Goal: Information Seeking & Learning: Understand process/instructions

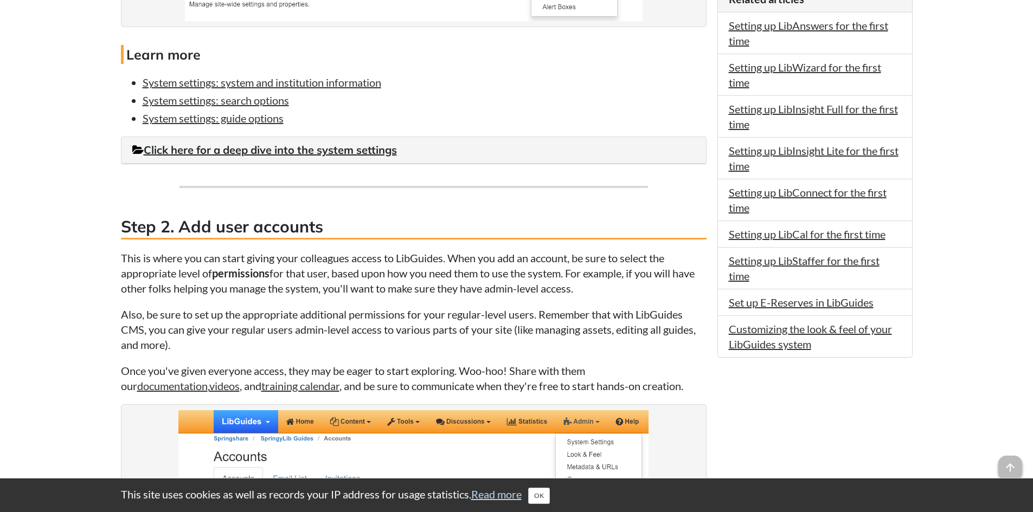
scroll to position [759, 0]
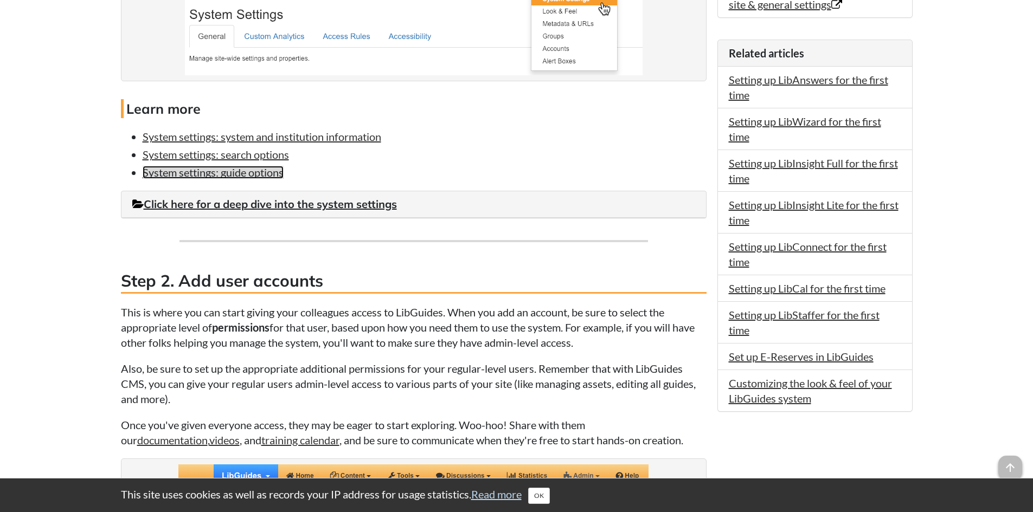
click at [244, 176] on link "System settings: guide options" at bounding box center [213, 172] width 141 height 13
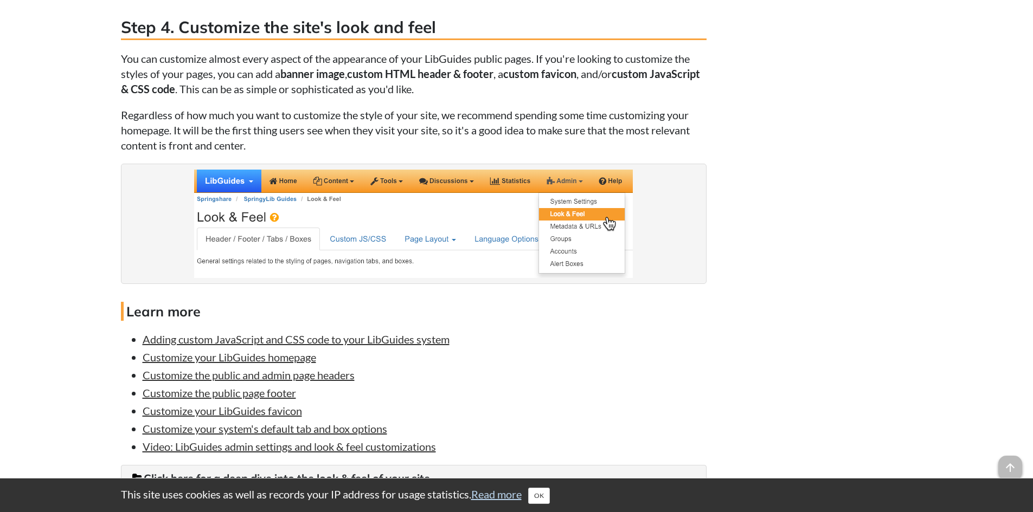
scroll to position [1952, 0]
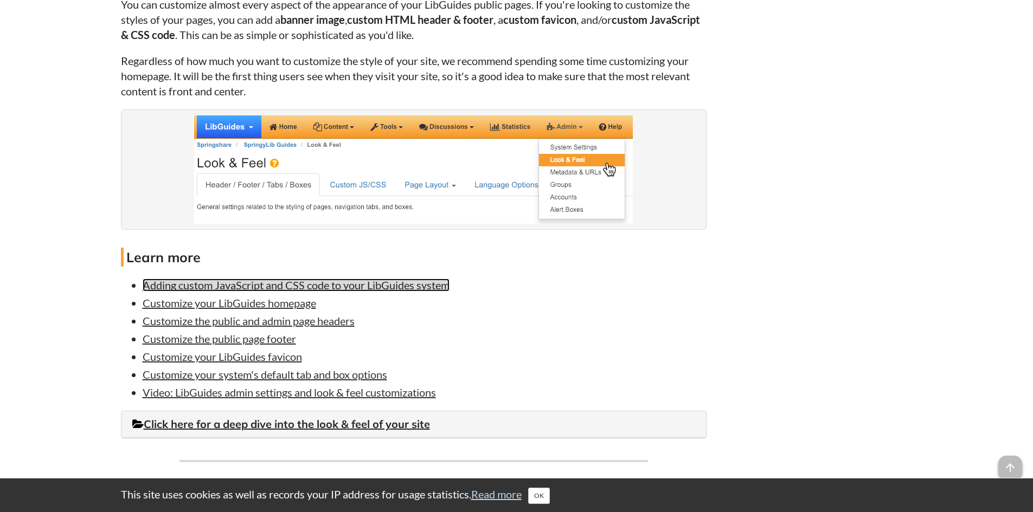
click at [341, 285] on link "Adding custom JavaScript and CSS code to your LibGuides system" at bounding box center [296, 285] width 307 height 13
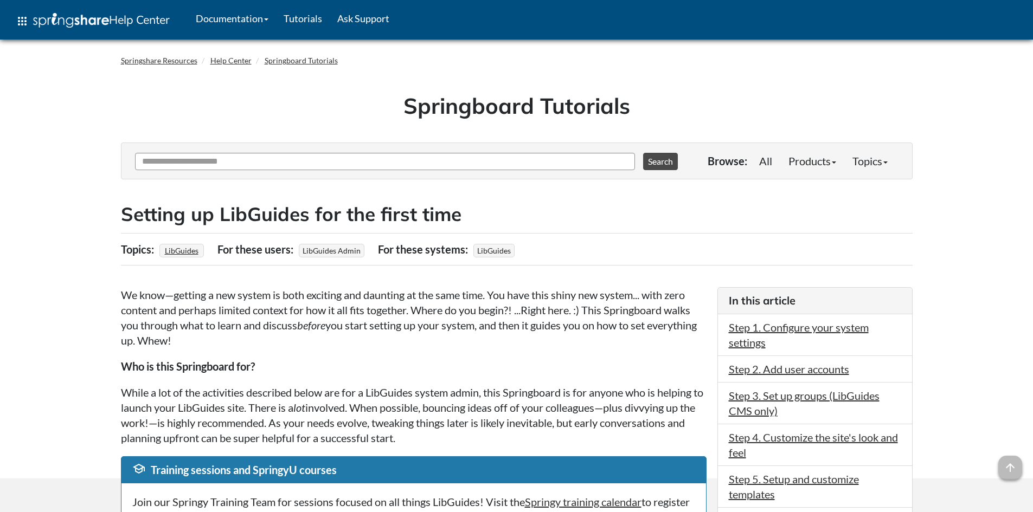
scroll to position [1951, 0]
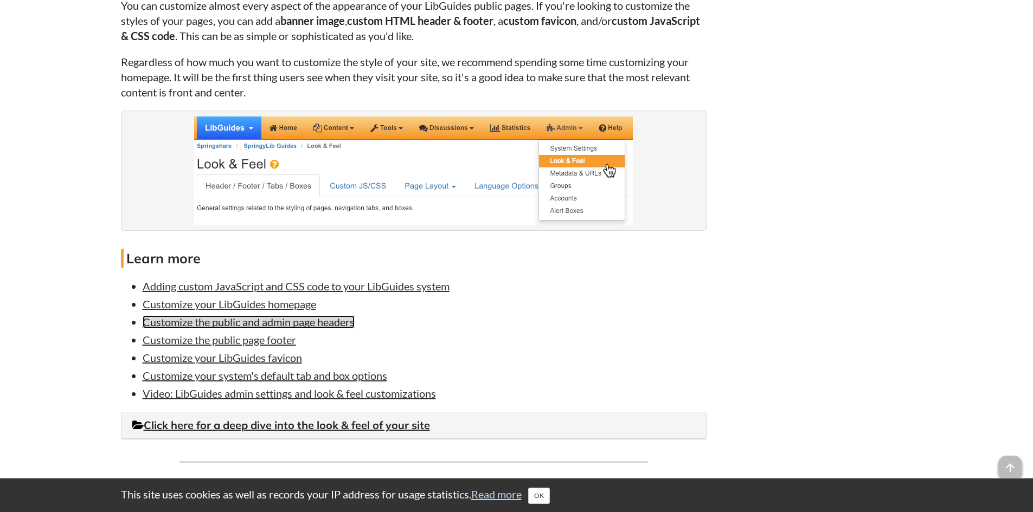
click at [233, 322] on link "Customize the public and admin page headers" at bounding box center [249, 322] width 212 height 13
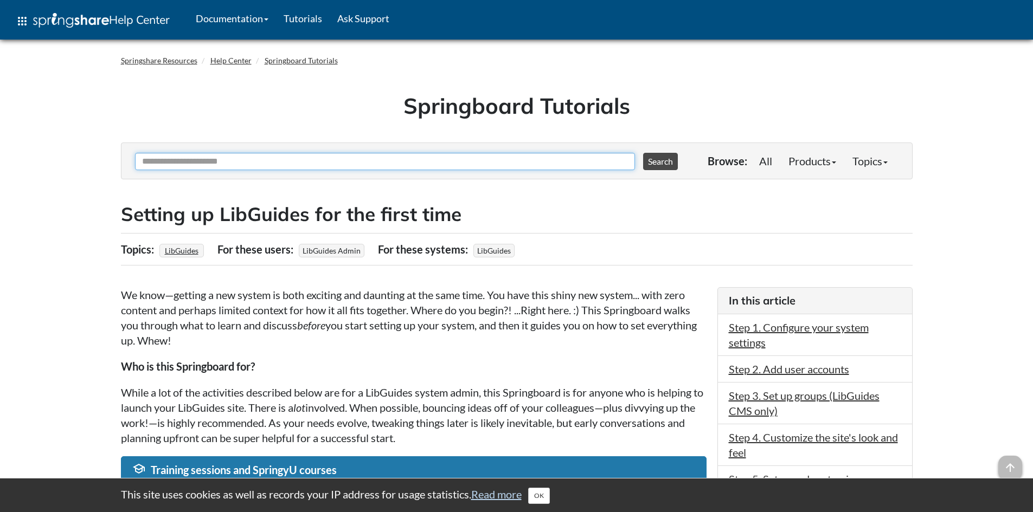
click at [268, 163] on input "Ask Another Question" at bounding box center [385, 161] width 500 height 17
type input "********"
click at [643, 153] on button "Search" at bounding box center [660, 161] width 35 height 17
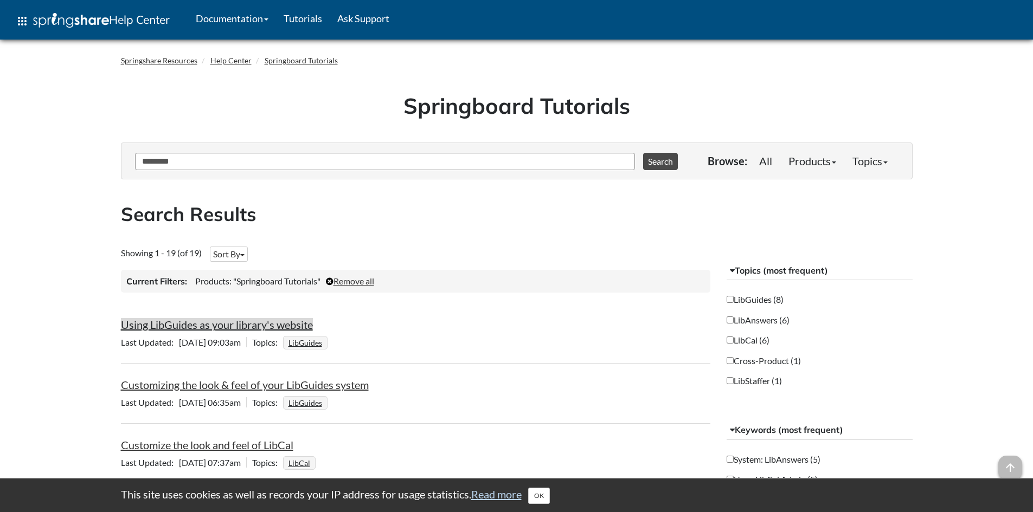
scroll to position [54, 0]
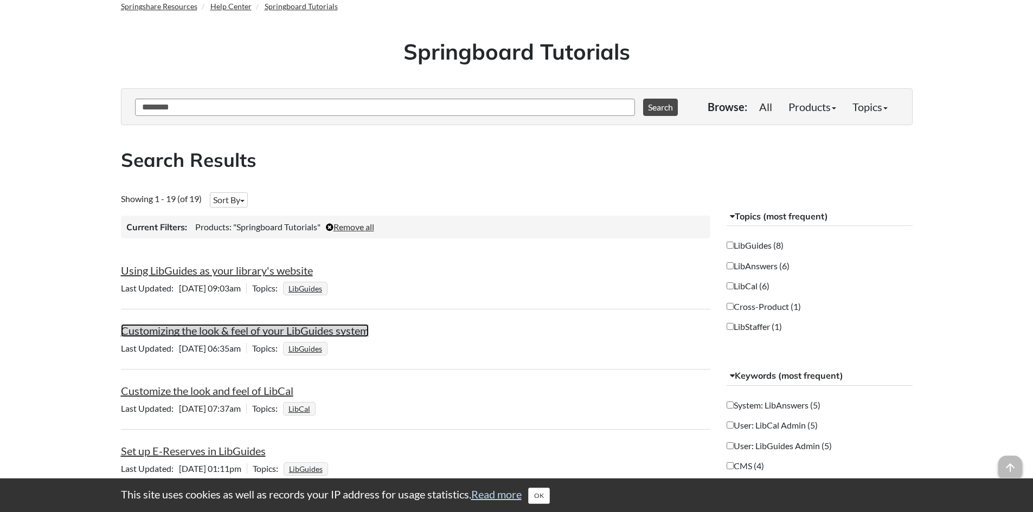
click at [228, 328] on link "Customizing the look & feel of your LibGuides system" at bounding box center [245, 330] width 248 height 13
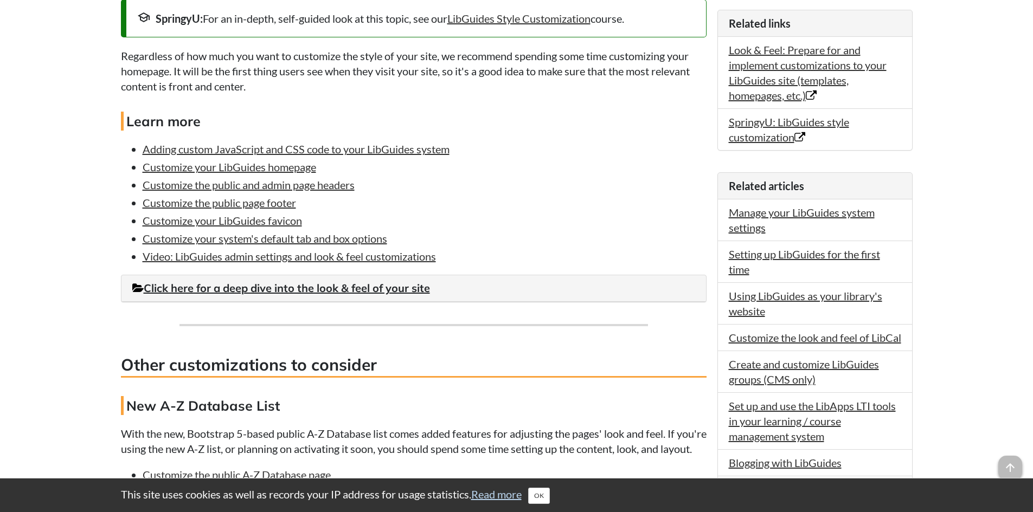
scroll to position [325, 0]
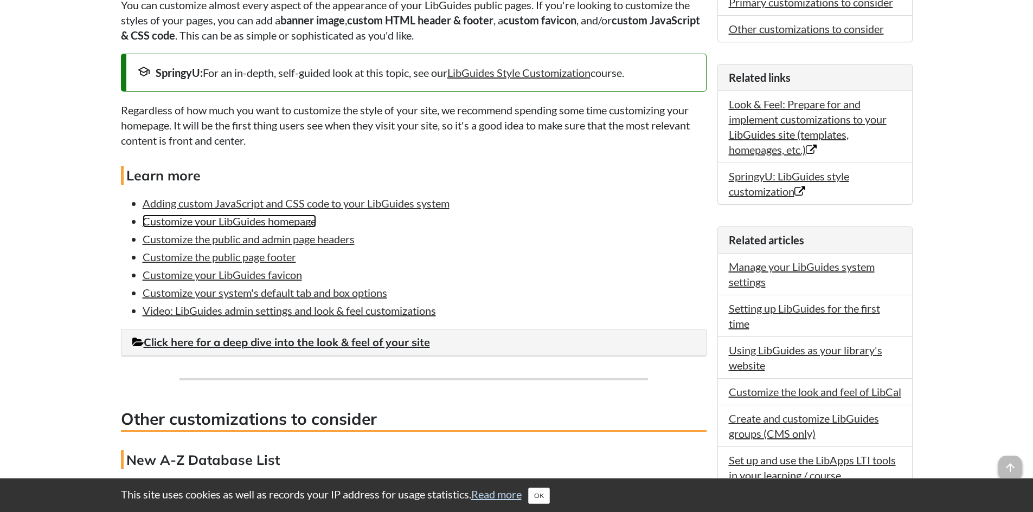
click at [275, 224] on link "Customize your LibGuides homepage" at bounding box center [230, 221] width 174 height 13
